Goal: Task Accomplishment & Management: Use online tool/utility

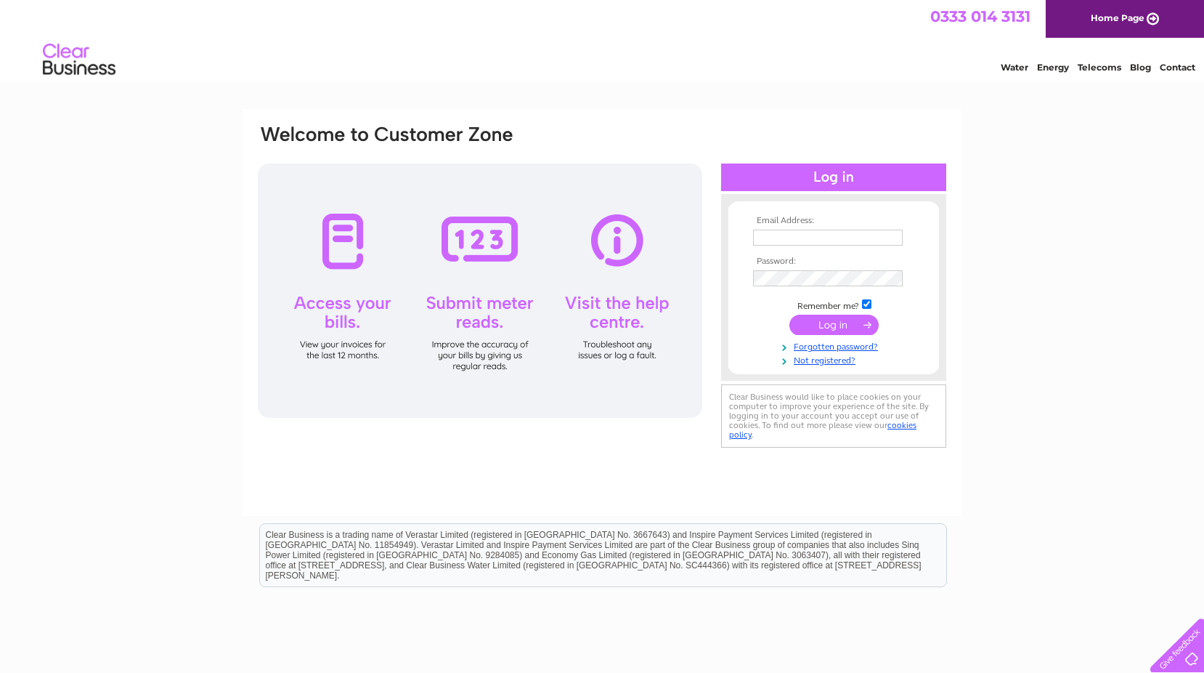
type input "fraser.crown@linn.co.uk"
click at [823, 327] on input "submit" at bounding box center [834, 324] width 89 height 20
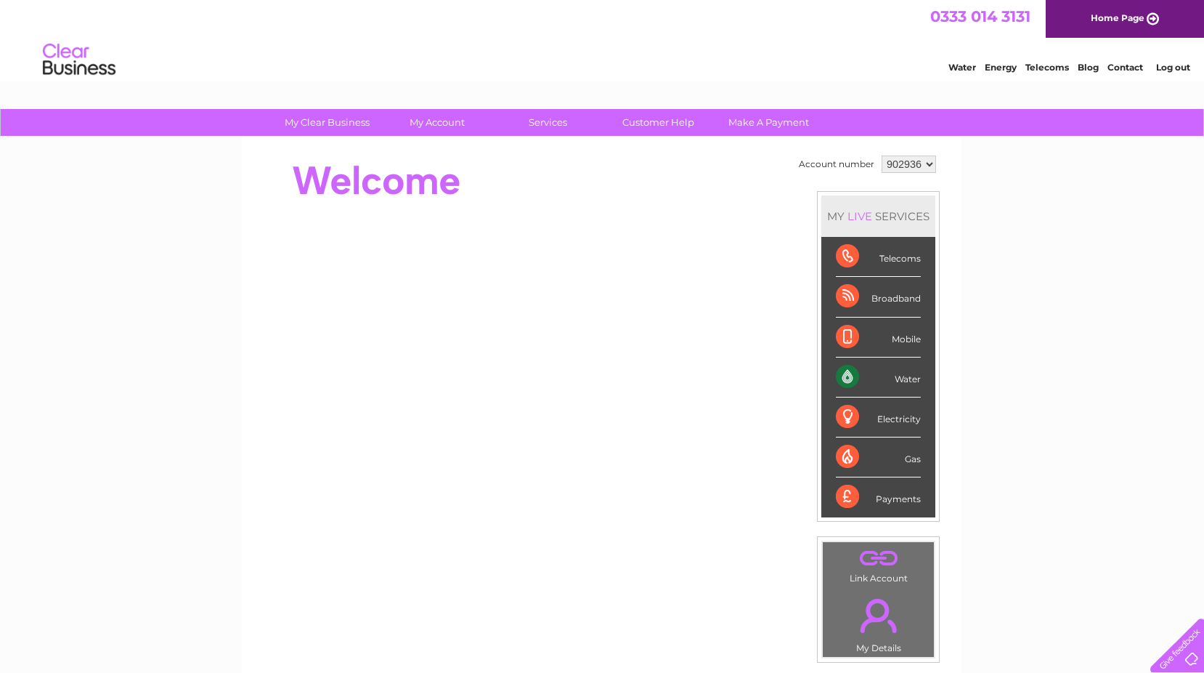
click at [903, 379] on div "Water" at bounding box center [878, 377] width 85 height 40
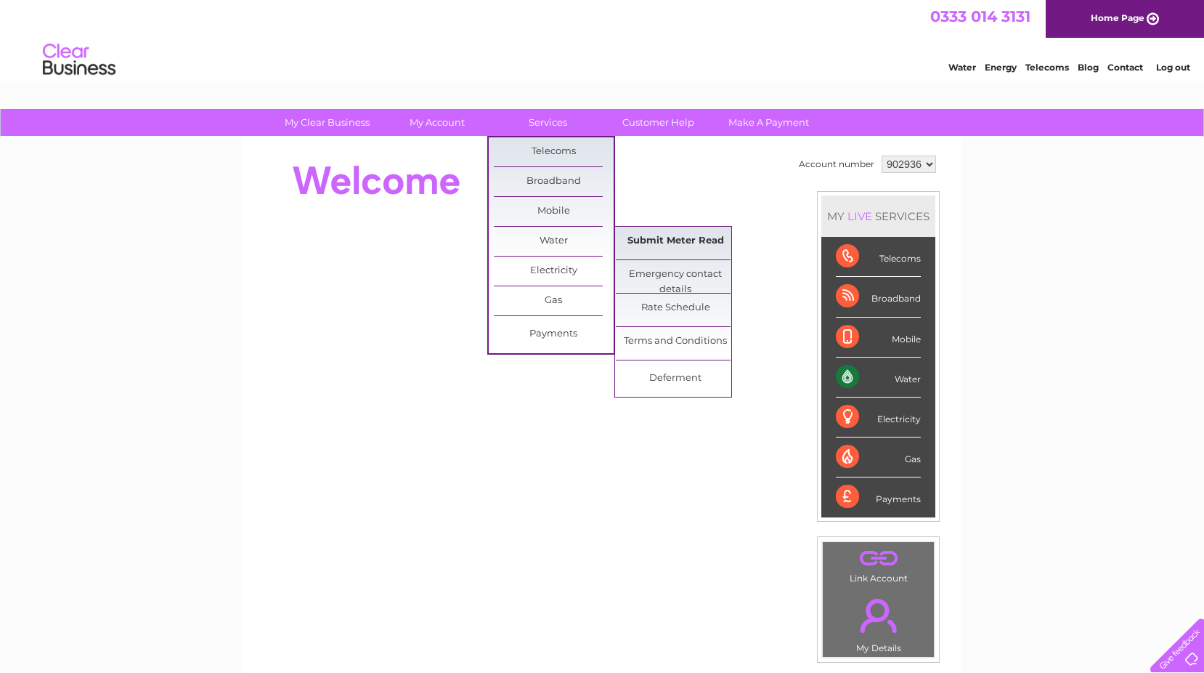
click at [678, 234] on link "Submit Meter Read" at bounding box center [676, 241] width 120 height 29
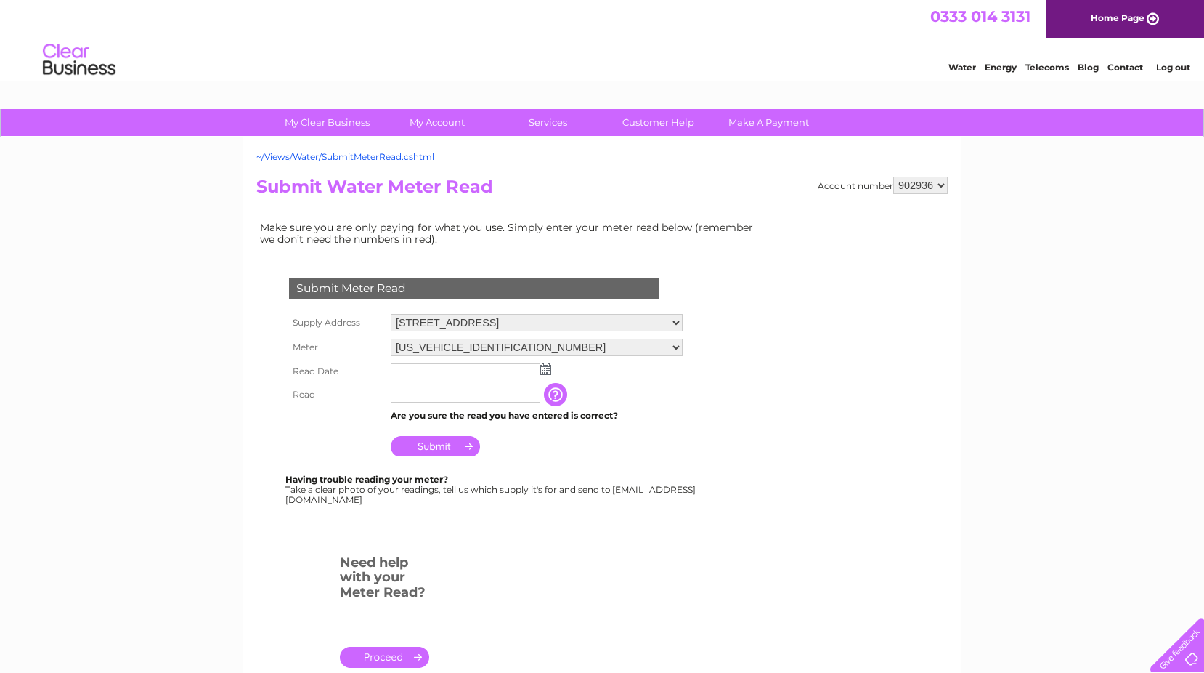
click at [543, 371] on img at bounding box center [545, 369] width 11 height 12
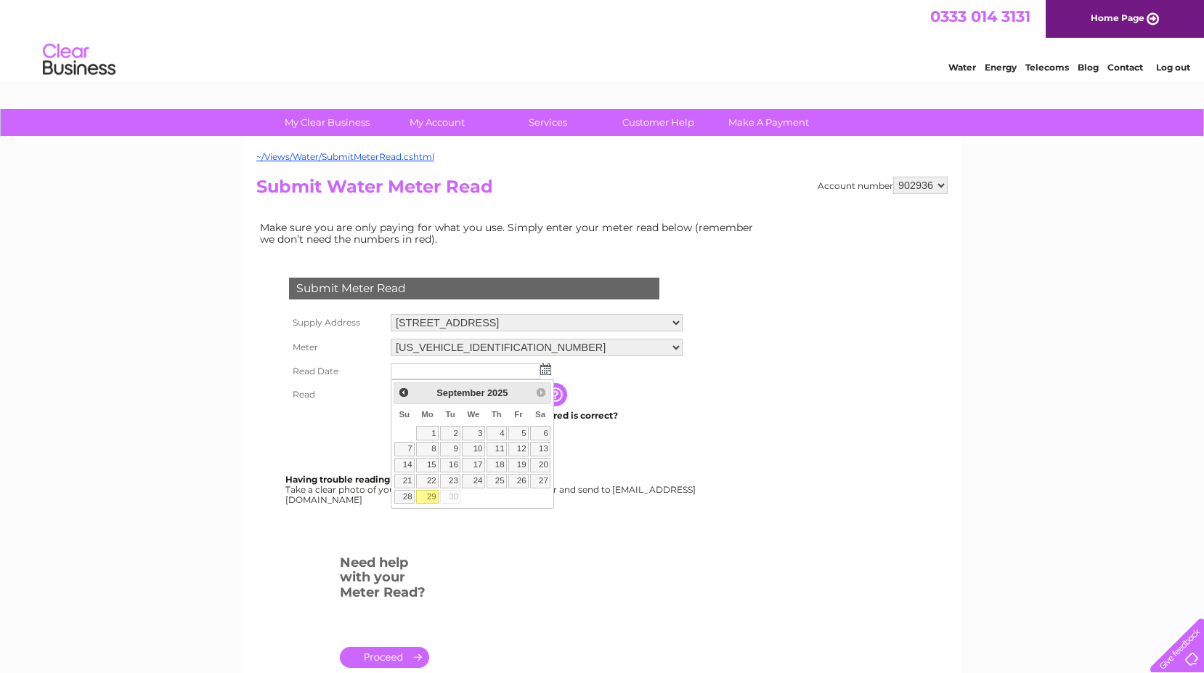
click at [429, 496] on link "29" at bounding box center [427, 497] width 23 height 15
type input "2025/09/29"
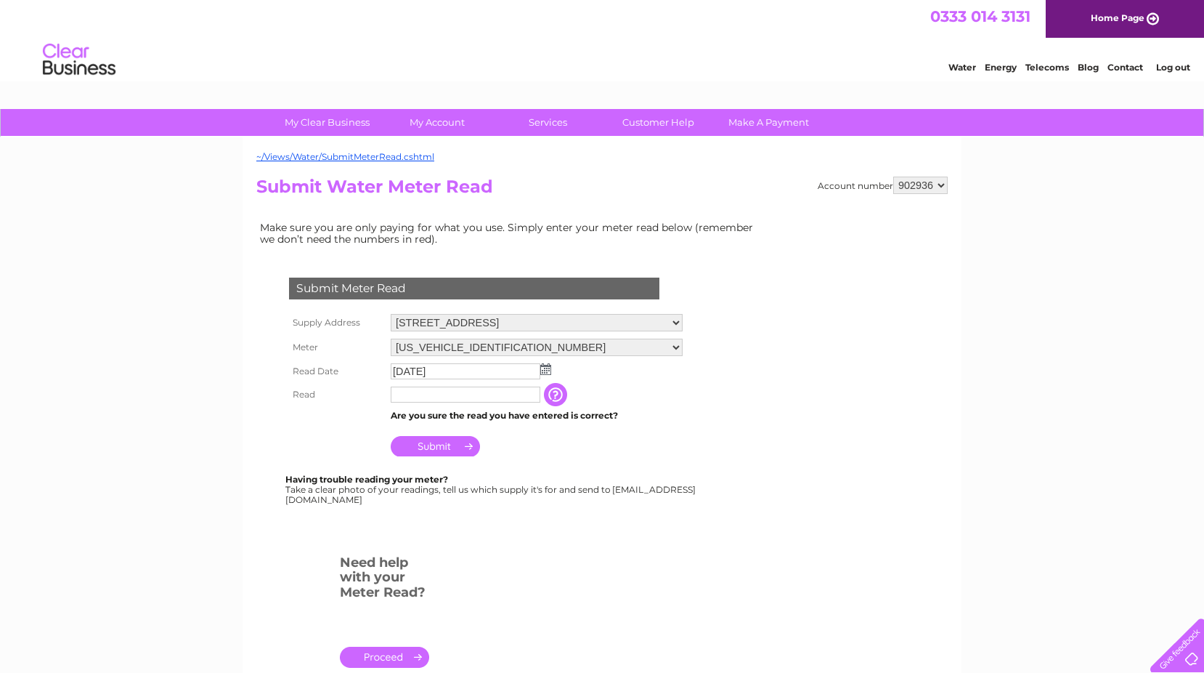
click at [423, 396] on input "text" at bounding box center [466, 394] width 150 height 16
type input "10823"
click at [439, 448] on input "Submit" at bounding box center [435, 446] width 89 height 20
